Goal: Information Seeking & Learning: Learn about a topic

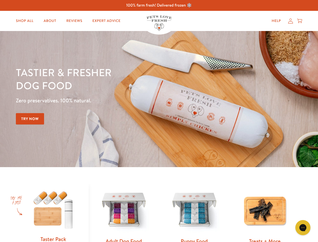
click at [159, 121] on div "Tastier & fresher dog food Zero preservatives. 100% natural. Try Now" at bounding box center [111, 99] width 191 height 67
click at [303, 228] on icon "Gorgias live chat" at bounding box center [303, 227] width 5 height 5
